Goal: Transaction & Acquisition: Purchase product/service

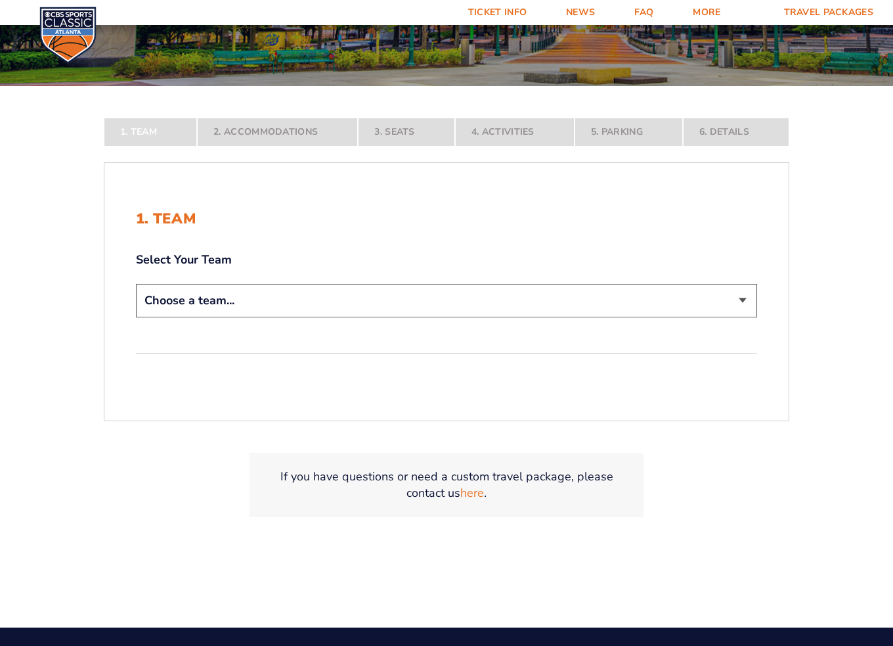
scroll to position [263, 0]
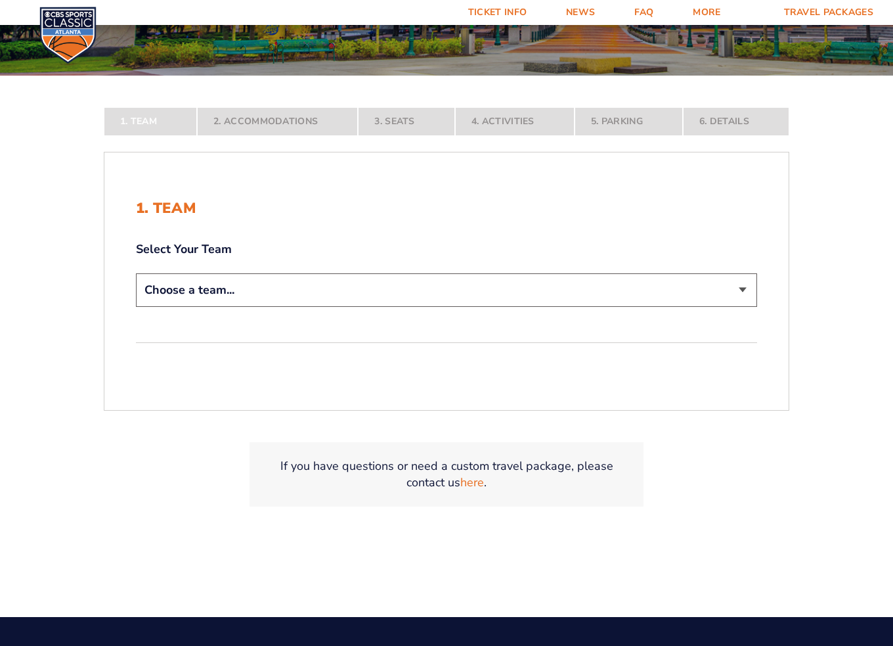
click at [664, 299] on select "Choose a team... Kentucky Wildcats Ohio State Buckeyes North Carolina Tar Heels…" at bounding box center [446, 290] width 621 height 34
select select "12756"
click at [136, 307] on select "Choose a team... Kentucky Wildcats Ohio State Buckeyes North Carolina Tar Heels…" at bounding box center [446, 290] width 621 height 34
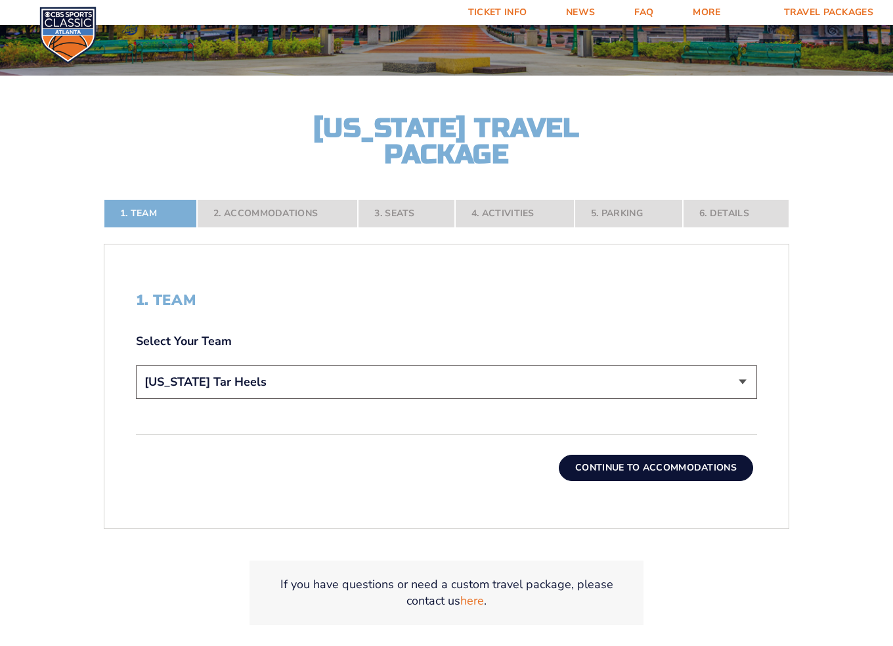
click at [644, 459] on button "Continue To Accommodations" at bounding box center [656, 468] width 194 height 26
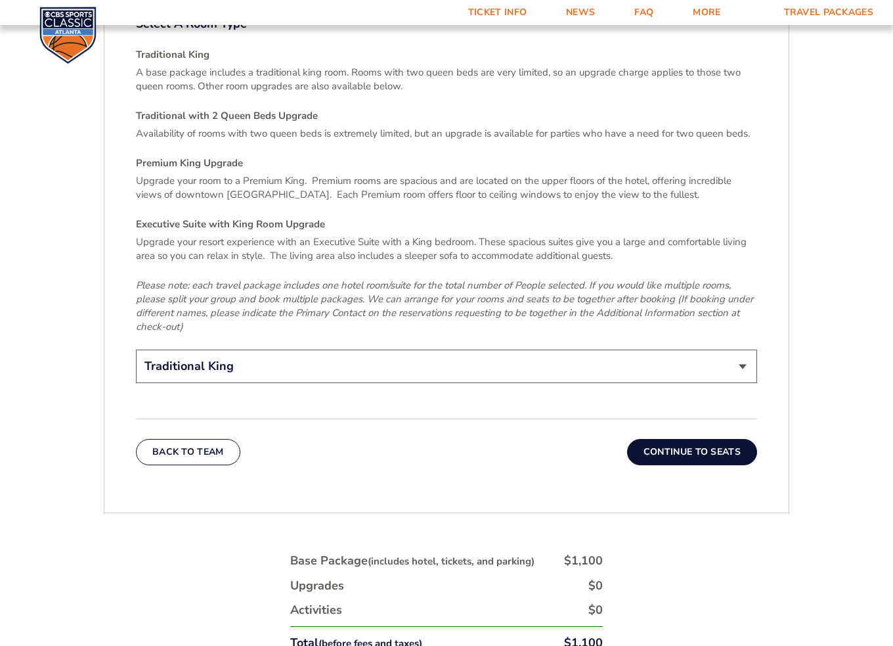
scroll to position [2013, 0]
click at [720, 437] on button "Continue To Seats" at bounding box center [692, 450] width 130 height 26
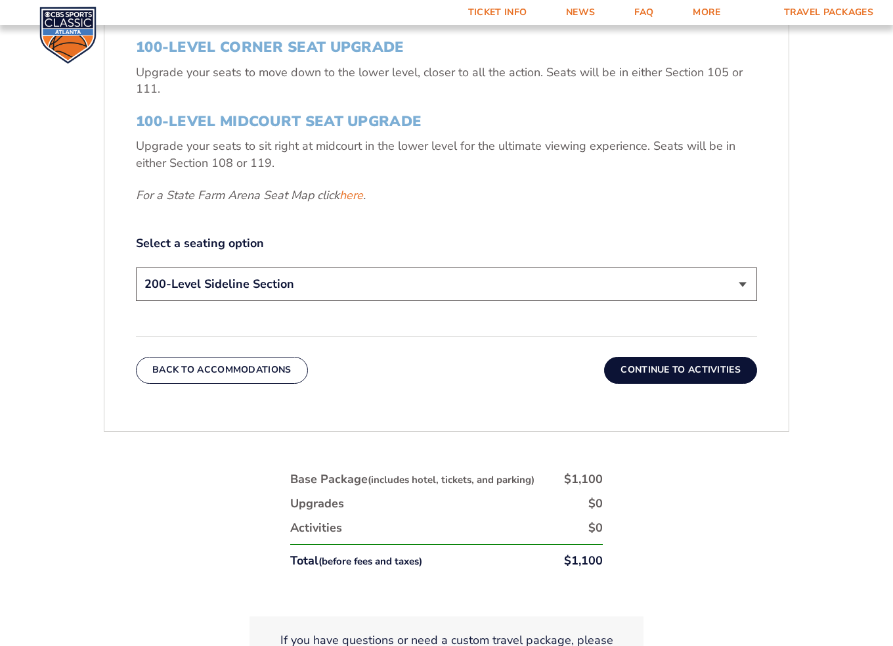
scroll to position [633, 0]
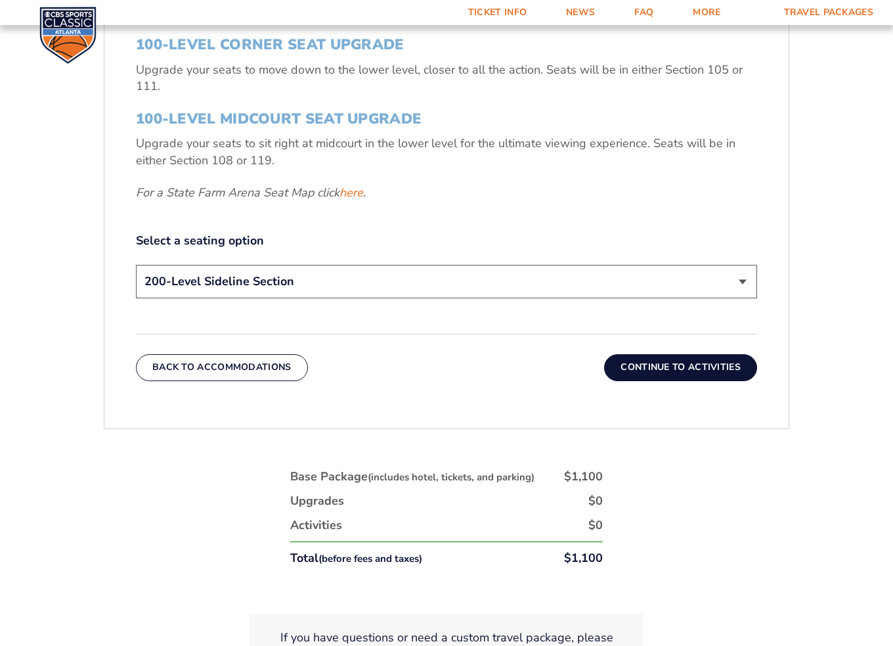
click at [341, 280] on select "200-Level Sideline Section 100-Level Corner Seat Upgrade (+$120 per person) 100…" at bounding box center [446, 282] width 621 height 34
click at [136, 265] on select "200-Level Sideline Section 100-Level Corner Seat Upgrade (+$120 per person) 100…" at bounding box center [446, 282] width 621 height 34
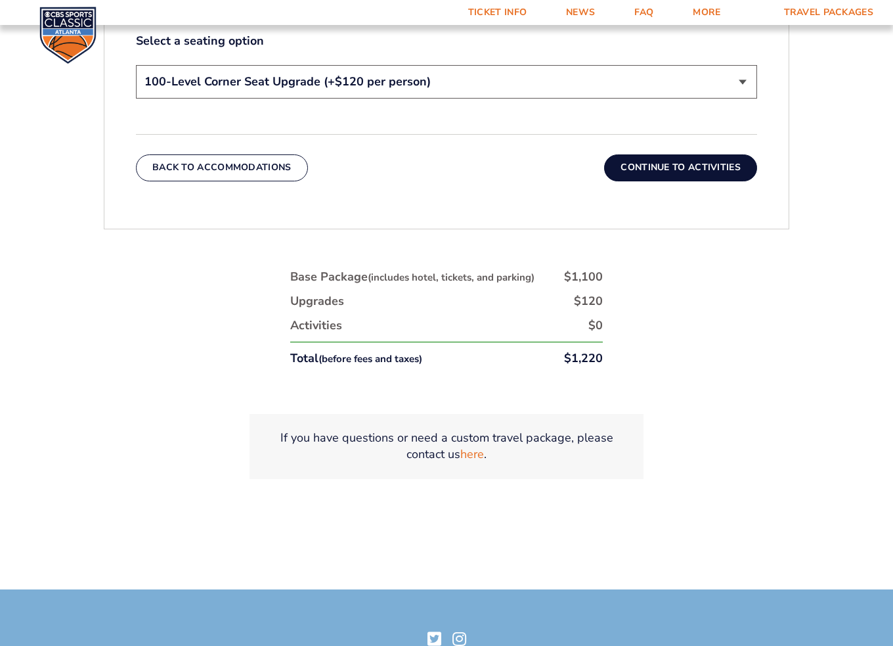
scroll to position [830, 0]
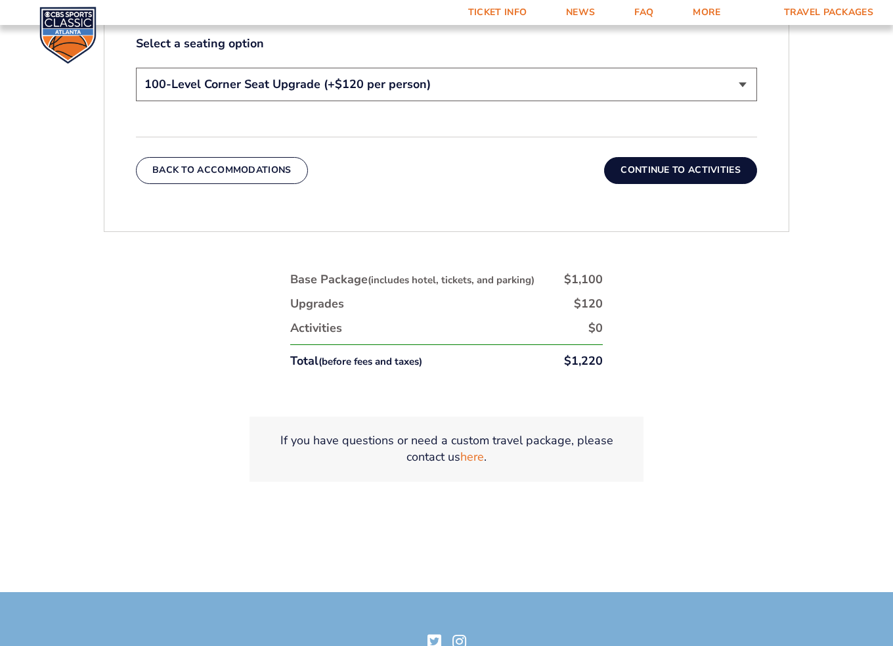
click at [505, 93] on select "200-Level Sideline Section 100-Level Corner Seat Upgrade (+$120 per person) 100…" at bounding box center [446, 85] width 621 height 34
click at [136, 68] on select "200-Level Sideline Section 100-Level Corner Seat Upgrade (+$120 per person) 100…" at bounding box center [446, 85] width 621 height 34
click at [489, 76] on select "200-Level Sideline Section 100-Level Corner Seat Upgrade (+$120 per person) 100…" at bounding box center [446, 85] width 621 height 34
select select "100-Level Corner Seat Upgrade"
click at [136, 68] on select "200-Level Sideline Section 100-Level Corner Seat Upgrade (+$120 per person) 100…" at bounding box center [446, 85] width 621 height 34
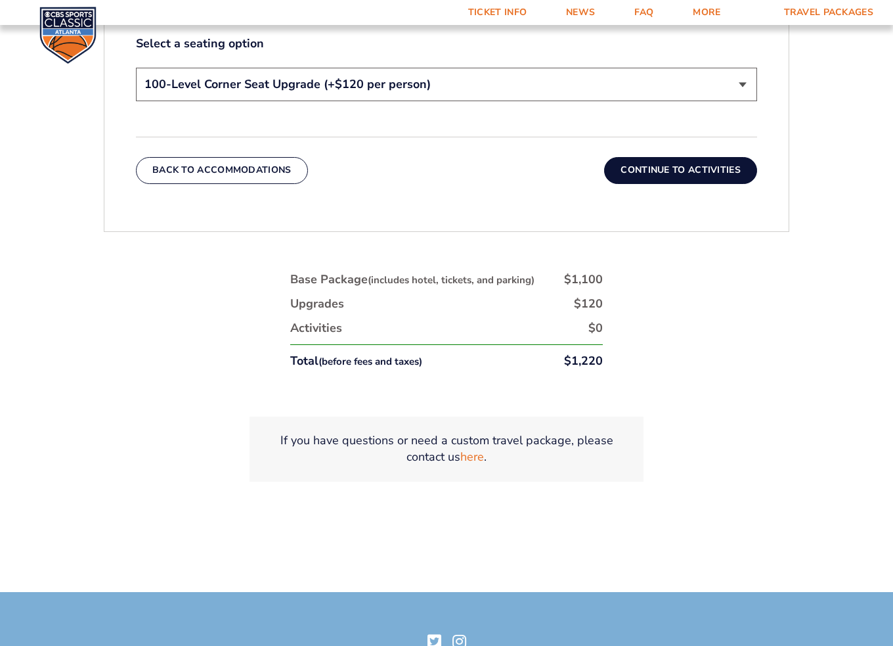
click at [665, 169] on button "Continue To Activities" at bounding box center [680, 170] width 153 height 26
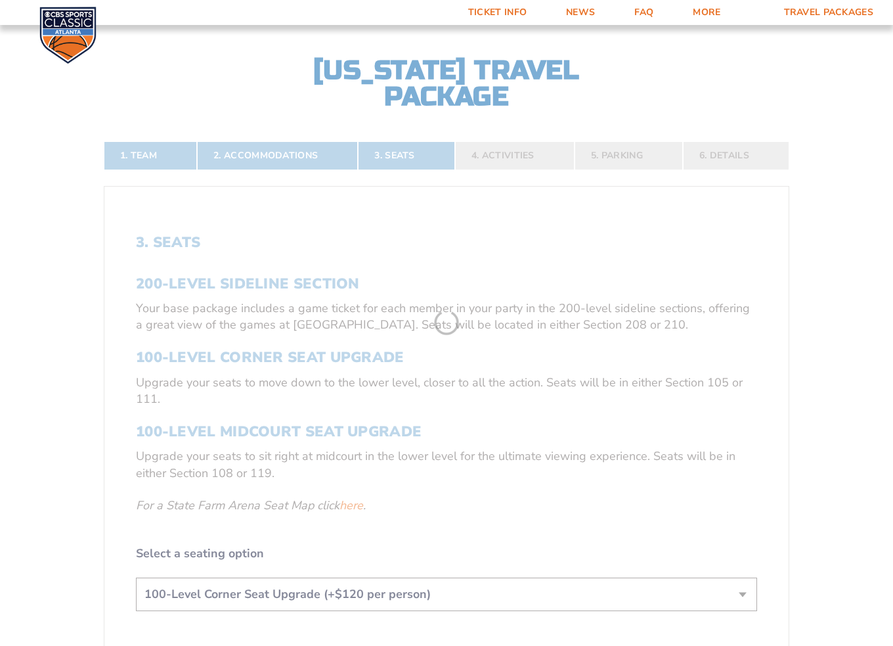
scroll to position [305, 0]
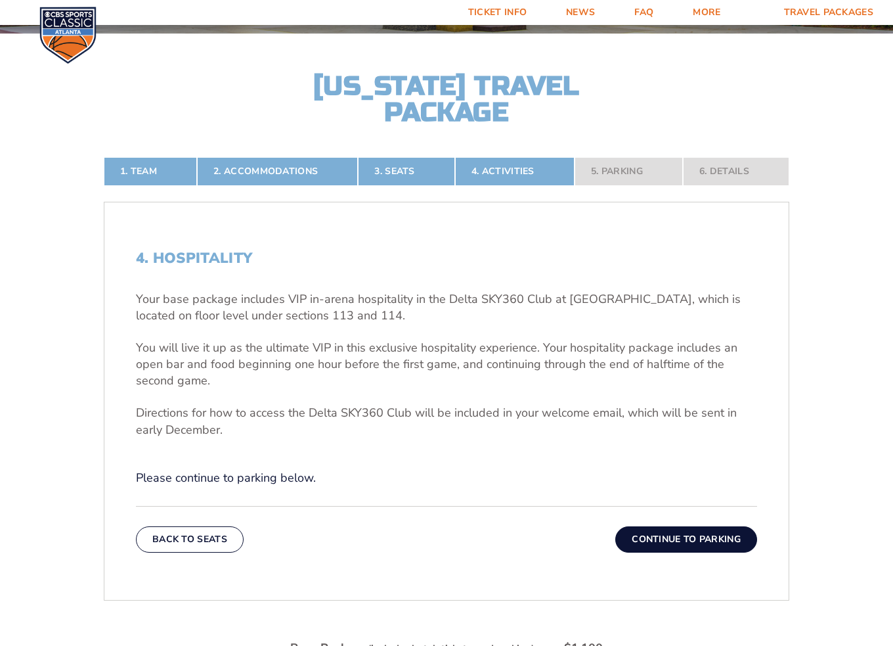
click at [691, 535] on button "Continue To Parking" at bounding box center [687, 539] width 142 height 26
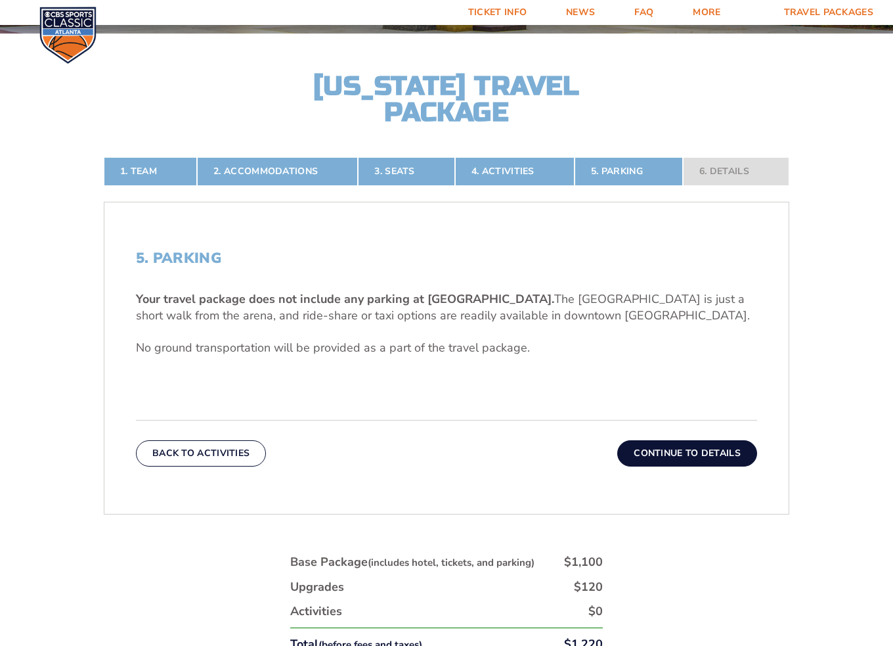
click at [708, 455] on button "Continue To Details" at bounding box center [687, 453] width 140 height 26
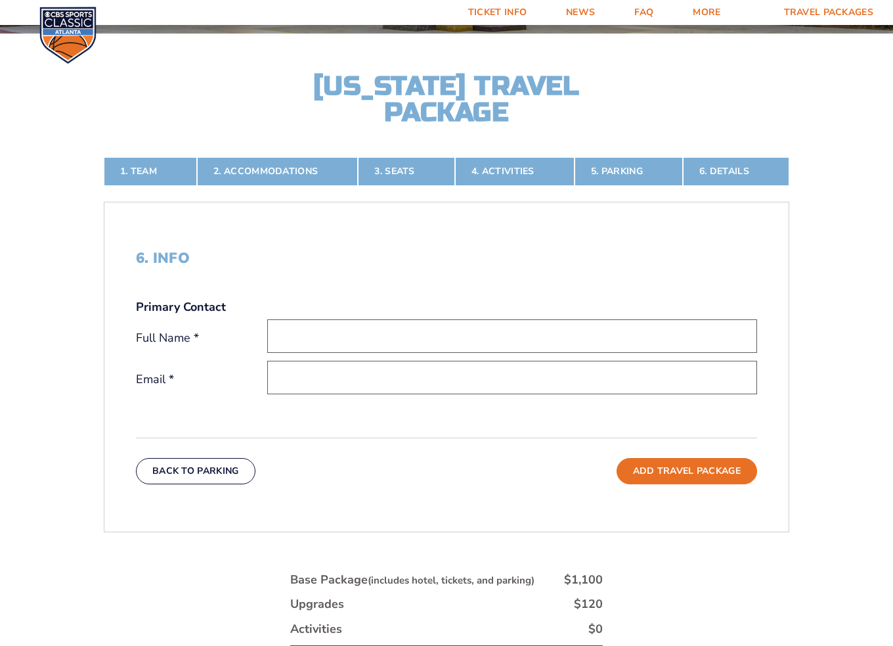
click at [340, 320] on input "text" at bounding box center [512, 336] width 490 height 34
type input "Brenae Jelisa Hardy"
type input "brenaehardy@gmail.com"
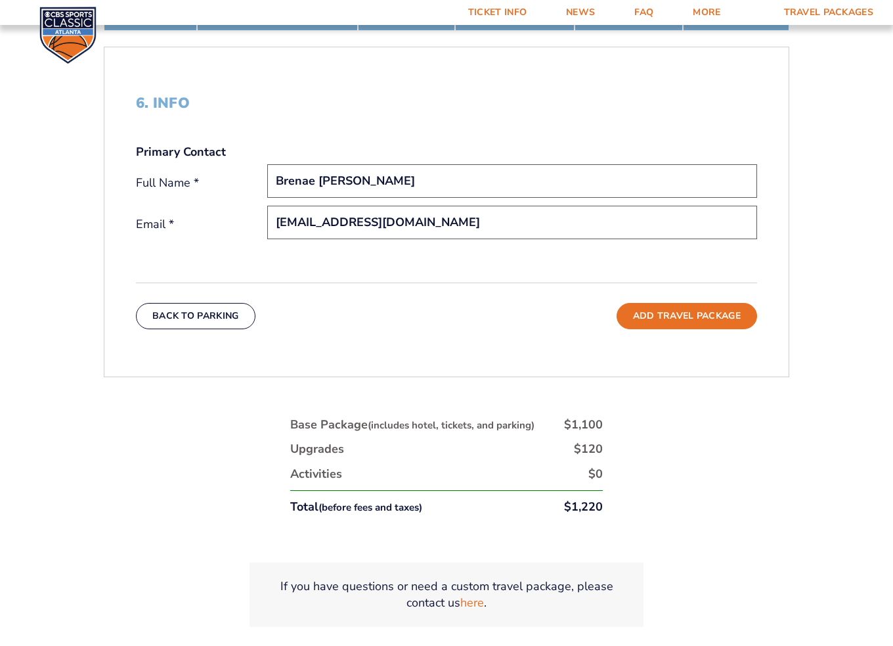
scroll to position [502, 0]
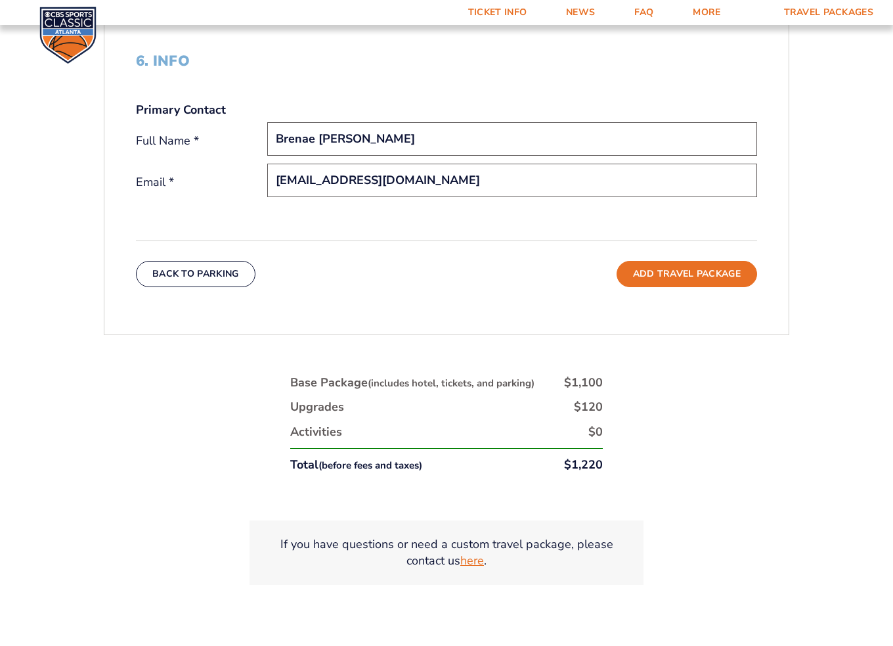
click at [472, 561] on link "here" at bounding box center [472, 560] width 24 height 16
click at [690, 277] on button "Add Travel Package" at bounding box center [687, 274] width 141 height 26
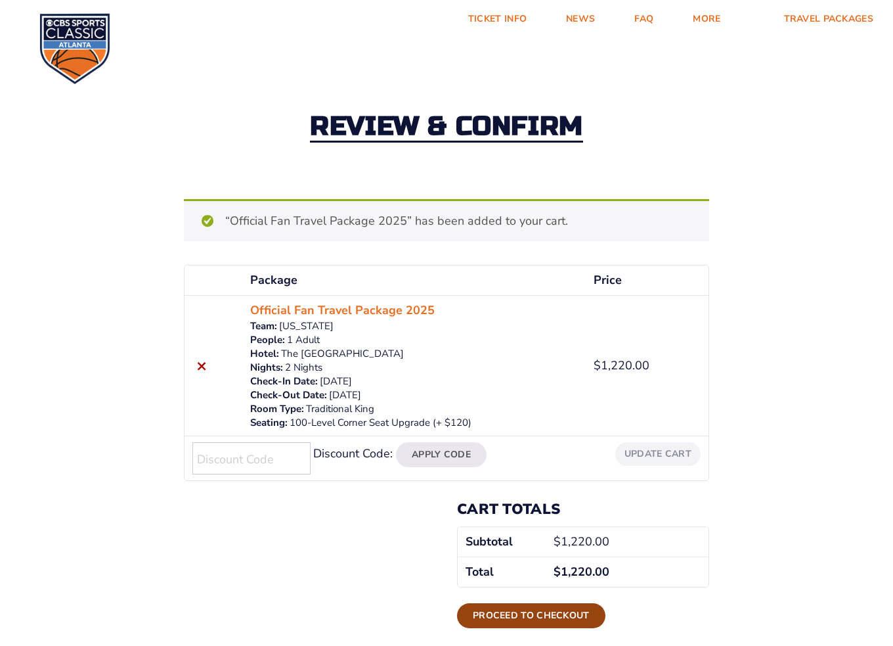
click at [557, 619] on link "Proceed to checkout" at bounding box center [531, 615] width 148 height 25
